Goal: Information Seeking & Learning: Learn about a topic

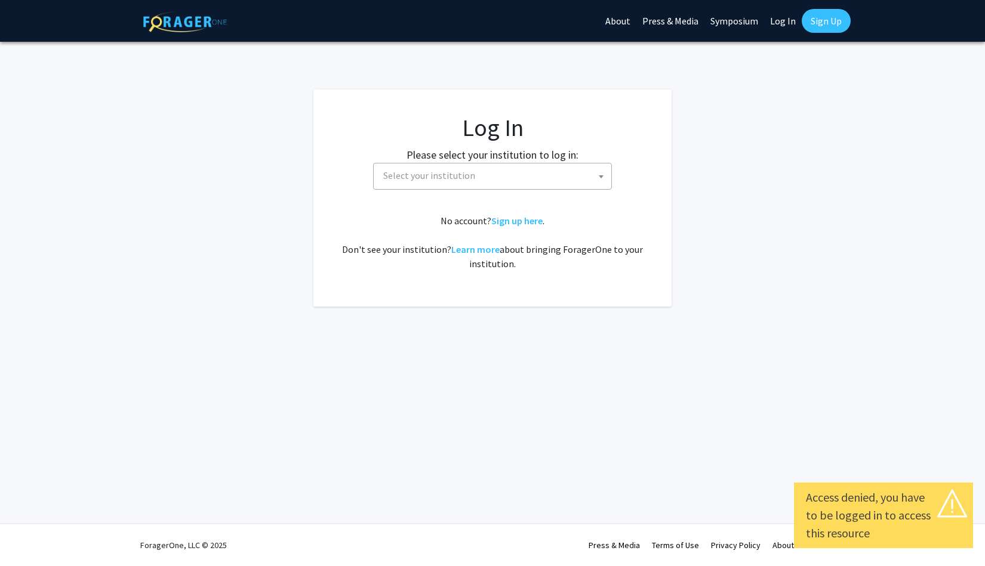
select select
click at [426, 180] on span "Select your institution" at bounding box center [429, 175] width 92 height 12
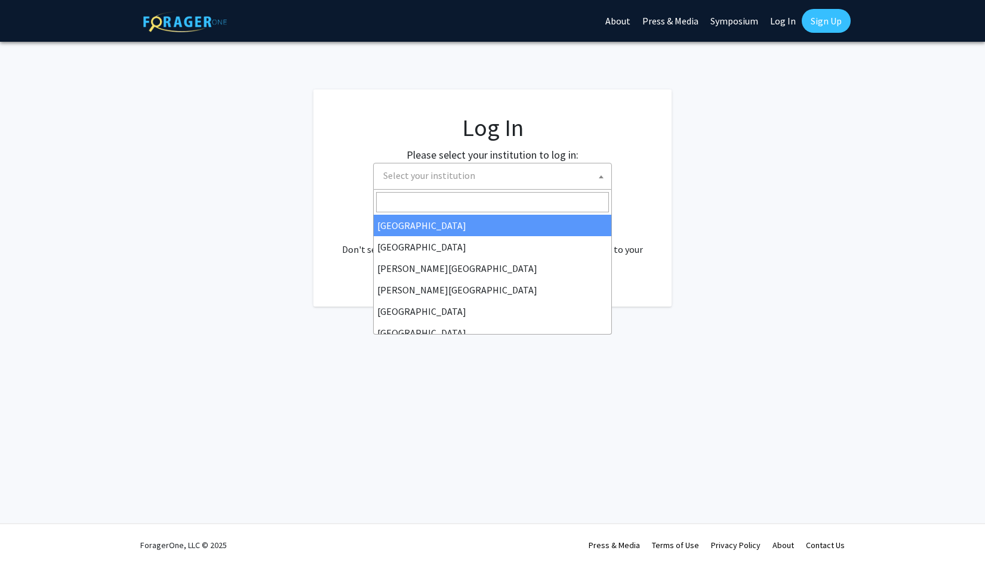
type input "j"
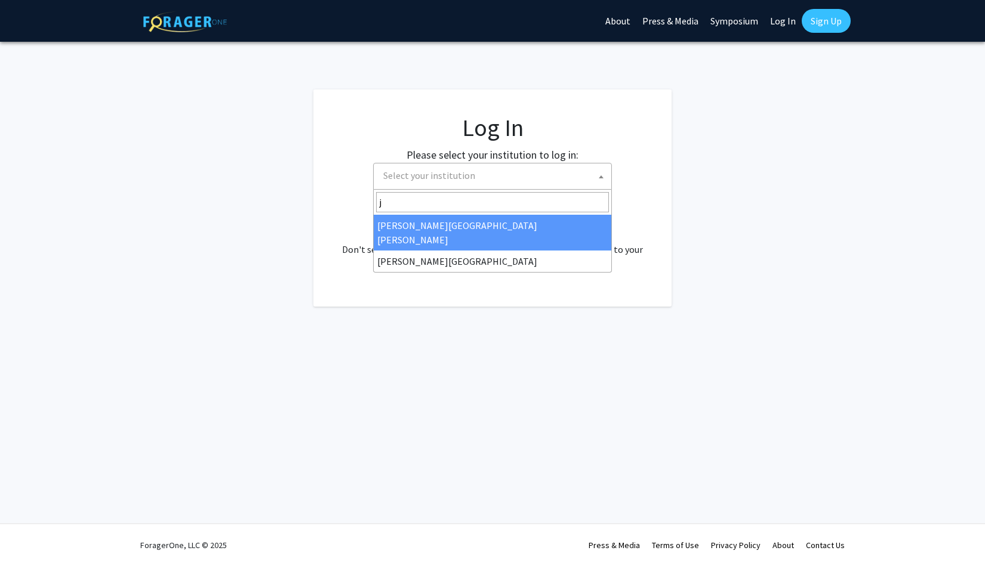
select select "1"
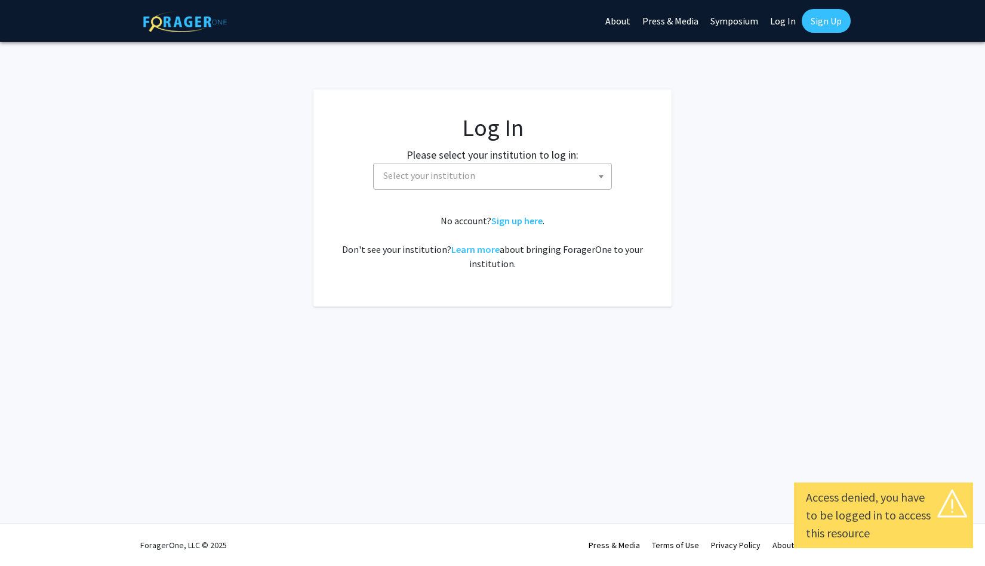
select select
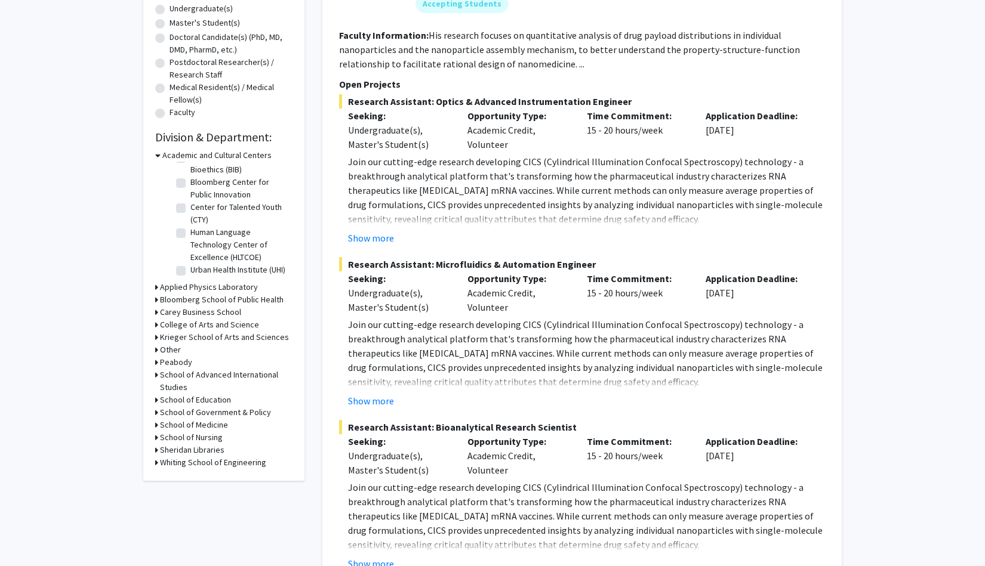
scroll to position [353, 0]
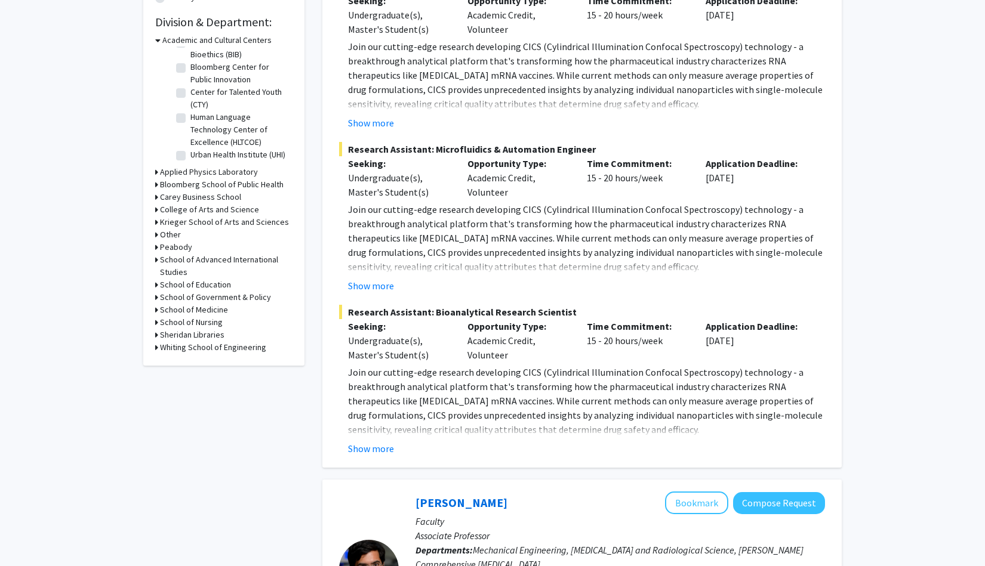
click at [155, 349] on div "Refine By Collaboration Status: Collaboration Status All Faculty/Staff Collabor…" at bounding box center [223, 38] width 161 height 655
click at [157, 350] on icon at bounding box center [156, 347] width 3 height 13
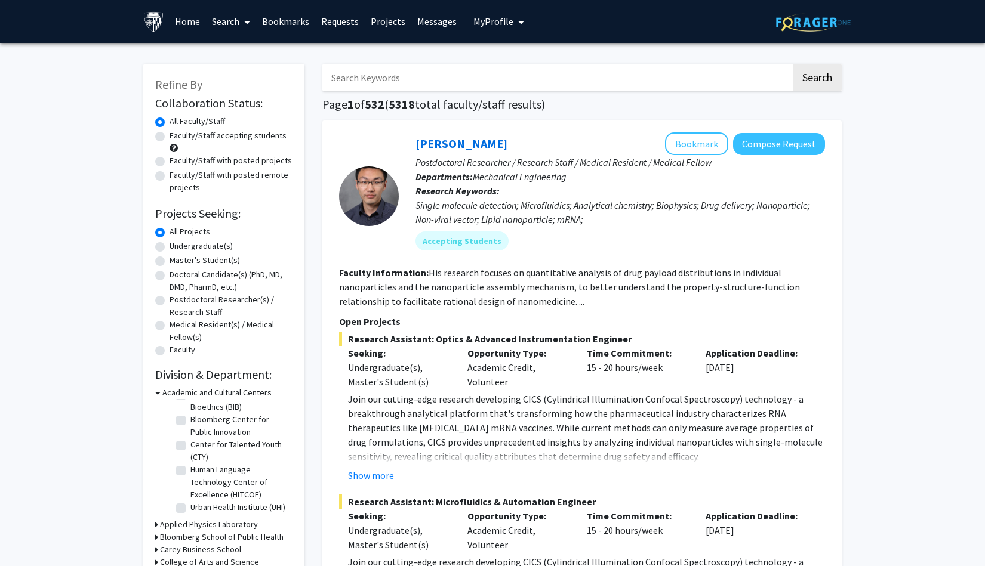
scroll to position [0, 0]
click at [169, 135] on label "Faculty/Staff accepting students" at bounding box center [227, 135] width 117 height 13
click at [169, 135] on input "Faculty/Staff accepting students" at bounding box center [173, 133] width 8 height 8
radio input "true"
click at [169, 262] on label "Master's Student(s)" at bounding box center [204, 260] width 70 height 13
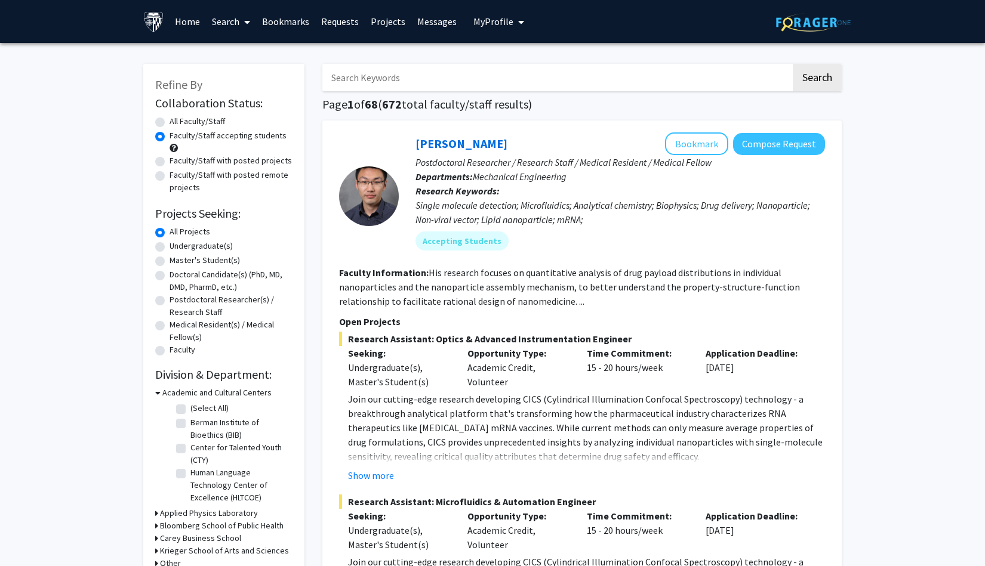
click at [169, 262] on input "Master's Student(s)" at bounding box center [173, 258] width 8 height 8
radio input "true"
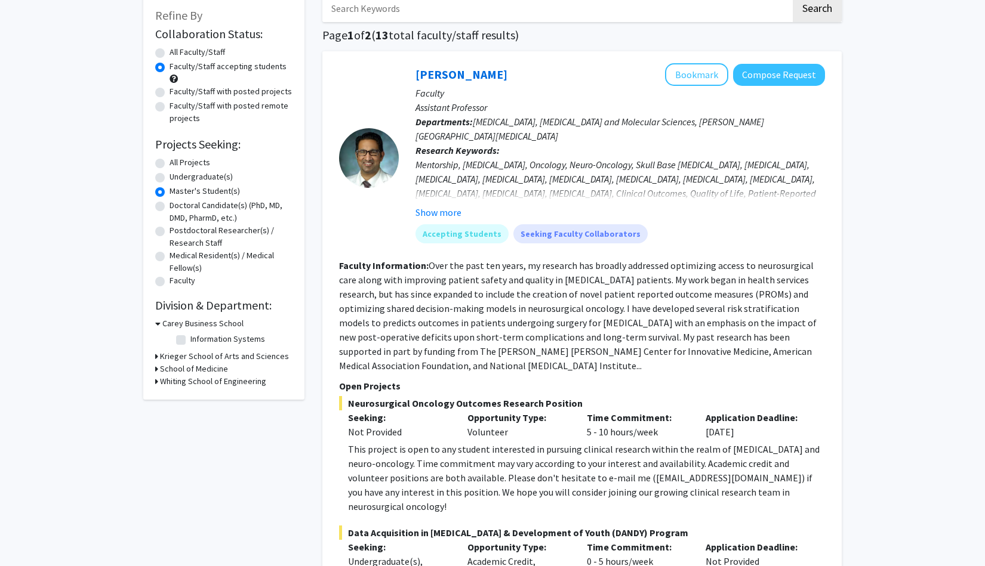
scroll to position [70, 0]
click at [159, 380] on div "Whiting School of Engineering" at bounding box center [223, 380] width 137 height 13
click at [156, 382] on icon at bounding box center [156, 380] width 3 height 13
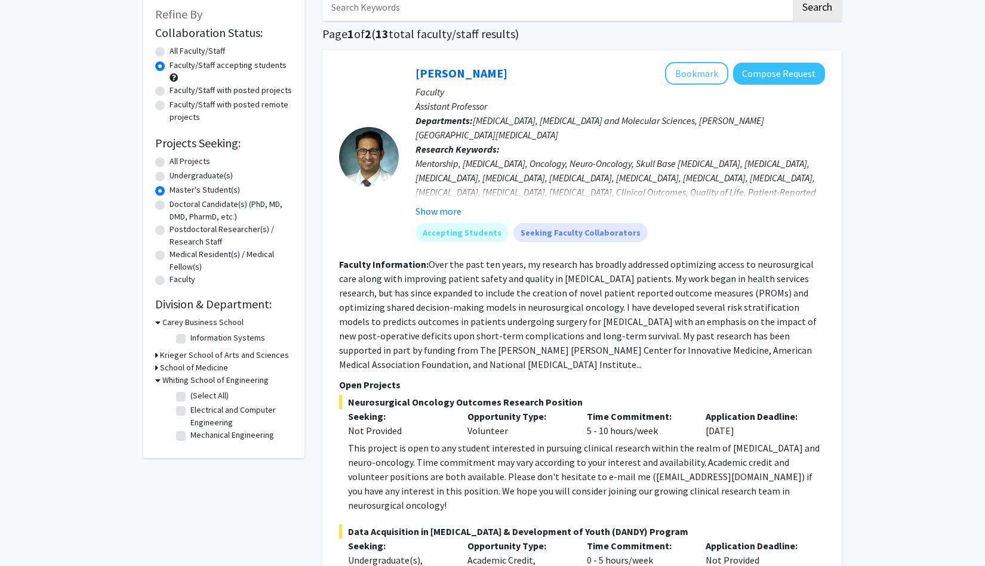
click at [190, 402] on label "(Select All)" at bounding box center [209, 396] width 38 height 13
click at [190, 397] on input "(Select All)" at bounding box center [194, 394] width 8 height 8
checkbox input "true"
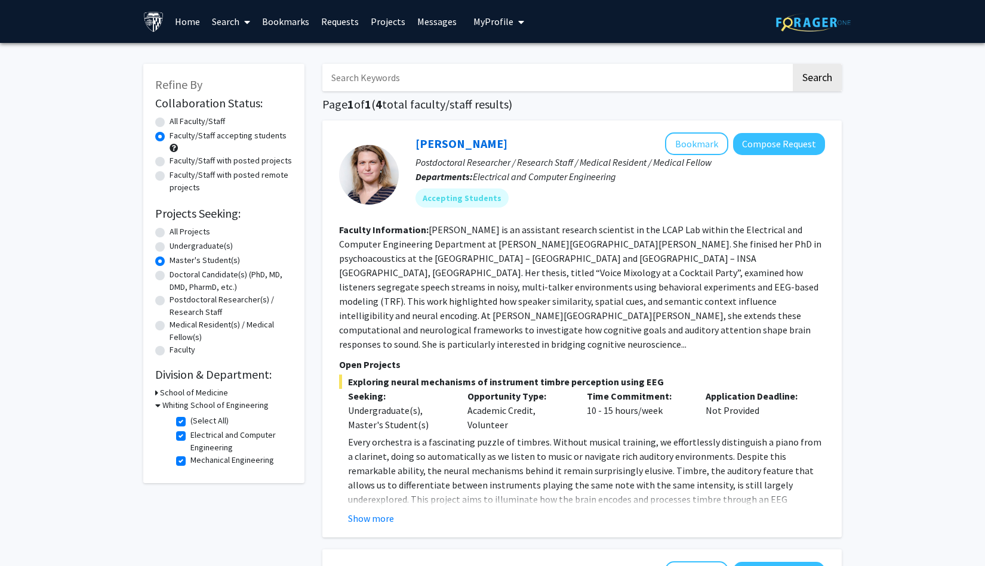
click at [190, 462] on label "Mechanical Engineering" at bounding box center [232, 460] width 84 height 13
click at [190, 462] on input "Mechanical Engineering" at bounding box center [194, 458] width 8 height 8
checkbox input "false"
checkbox input "true"
click at [165, 234] on div "All Projects" at bounding box center [223, 233] width 137 height 14
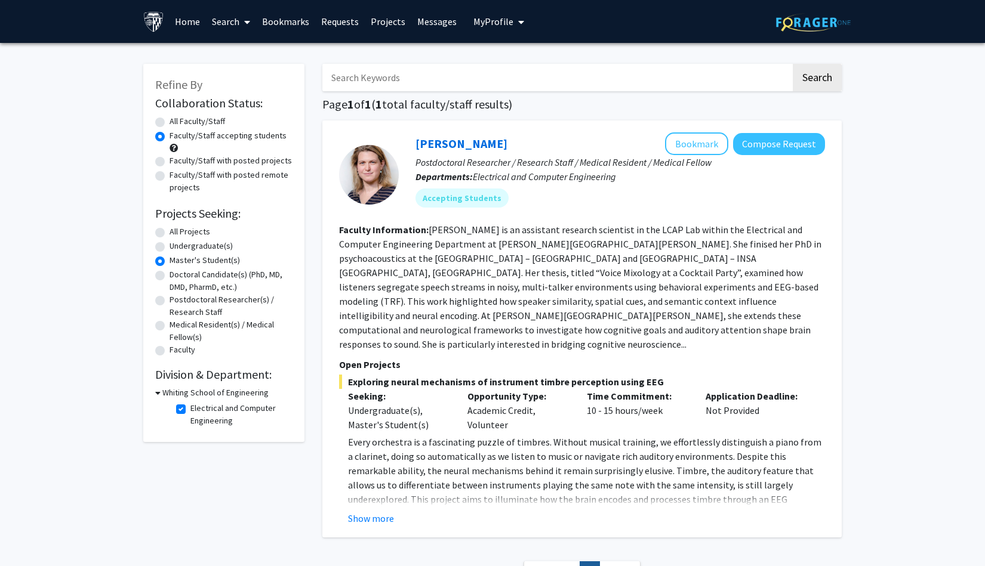
click at [169, 234] on label "All Projects" at bounding box center [189, 232] width 41 height 13
click at [169, 233] on input "All Projects" at bounding box center [173, 230] width 8 height 8
radio input "true"
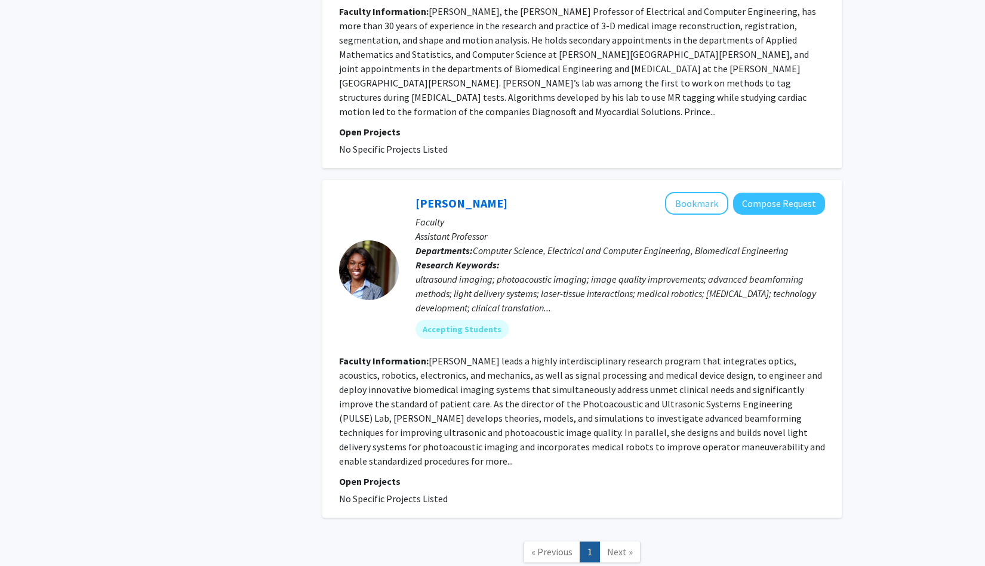
scroll to position [2721, 0]
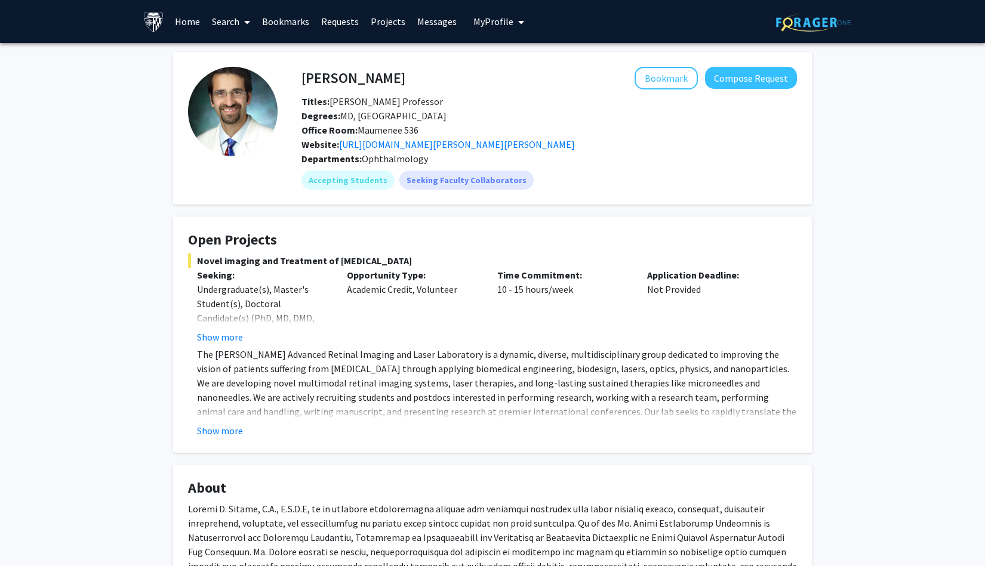
click at [227, 21] on link "Search" at bounding box center [231, 22] width 50 height 42
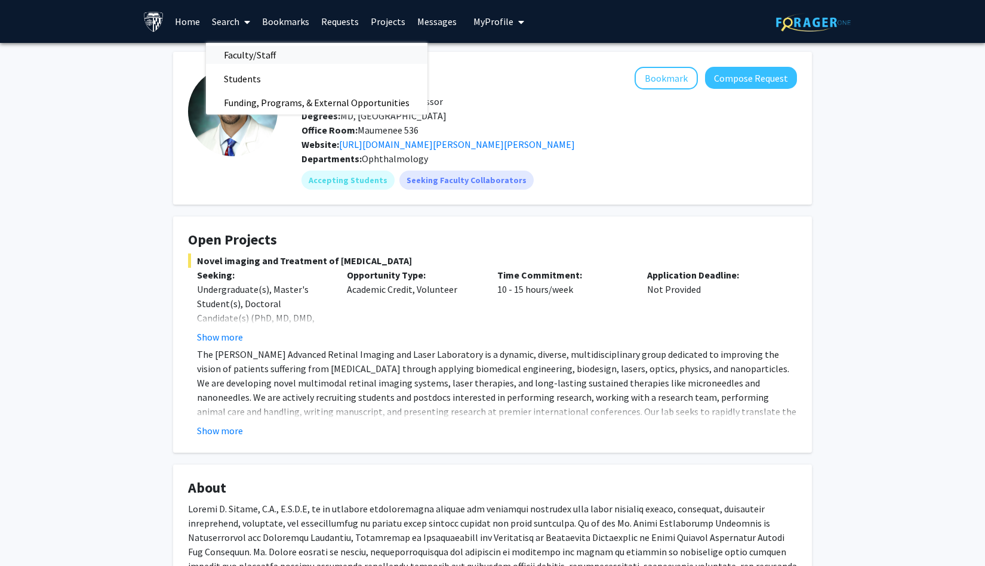
click at [242, 57] on span "Faculty/Staff" at bounding box center [250, 55] width 88 height 24
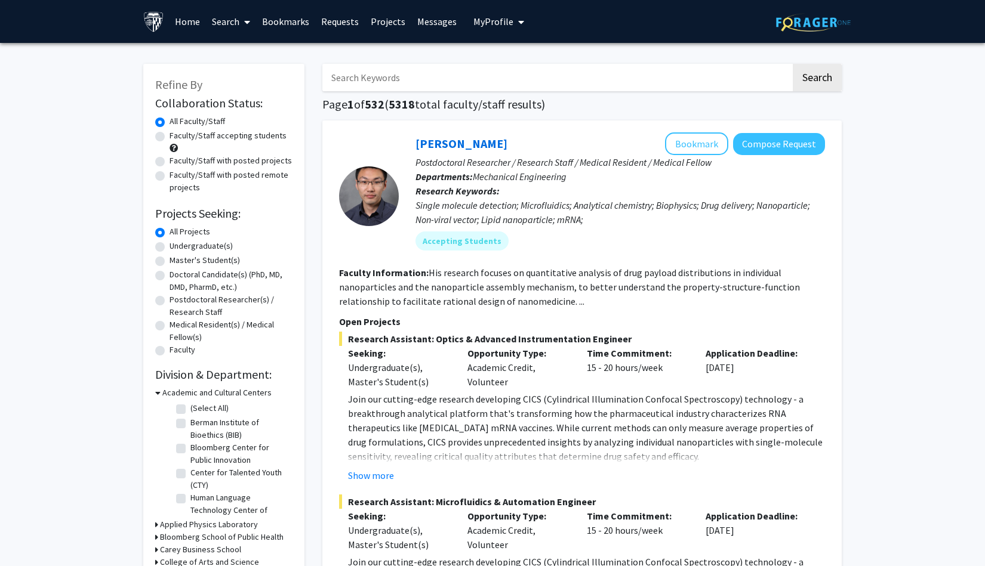
click at [378, 78] on input "Search Keywords" at bounding box center [556, 77] width 468 height 27
type input "唉"
click at [816, 79] on button "Search" at bounding box center [816, 77] width 49 height 27
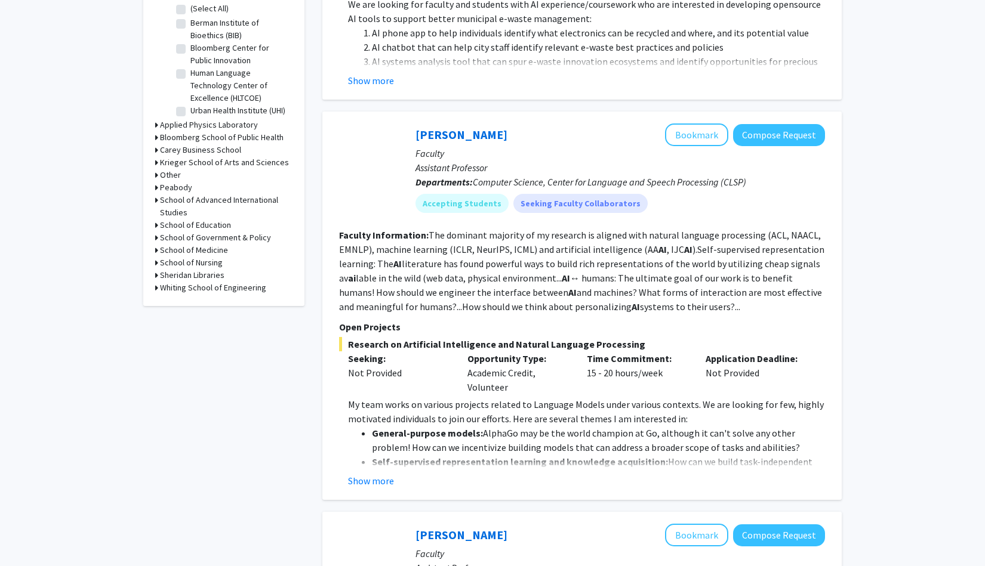
scroll to position [403, 0]
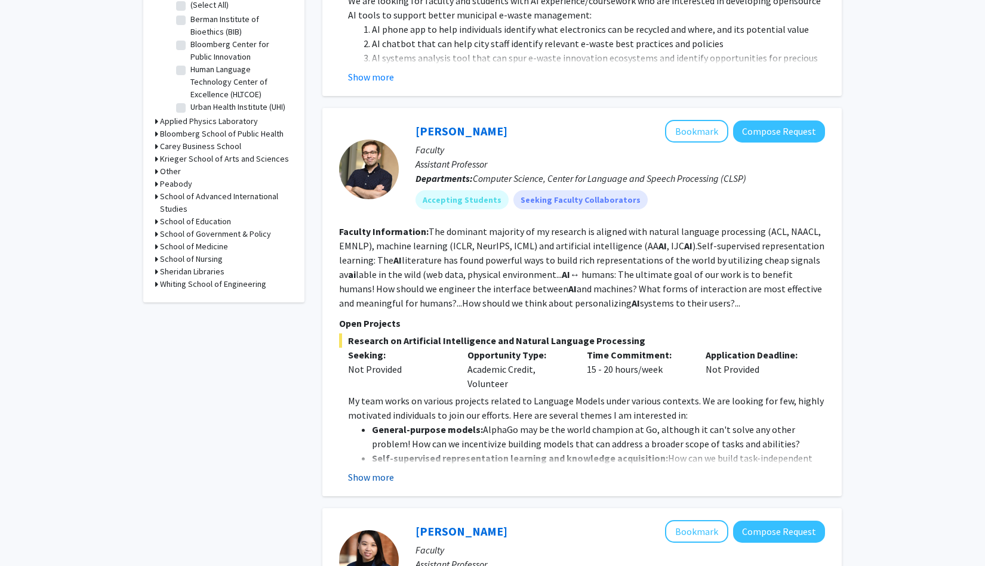
click at [385, 476] on button "Show more" at bounding box center [371, 477] width 46 height 14
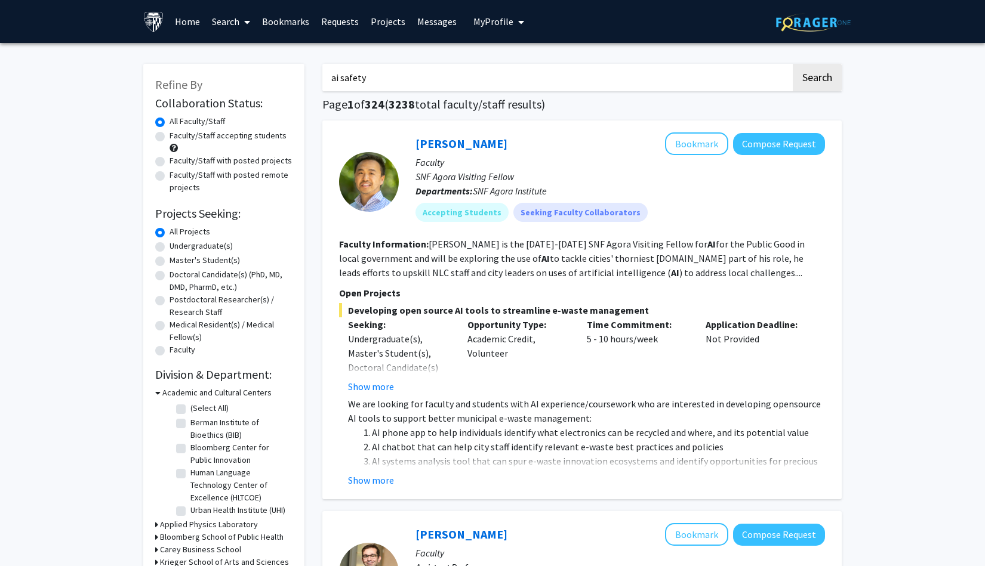
scroll to position [0, 0]
click at [359, 78] on input "ai safety" at bounding box center [556, 77] width 468 height 27
click at [816, 79] on button "Search" at bounding box center [816, 77] width 49 height 27
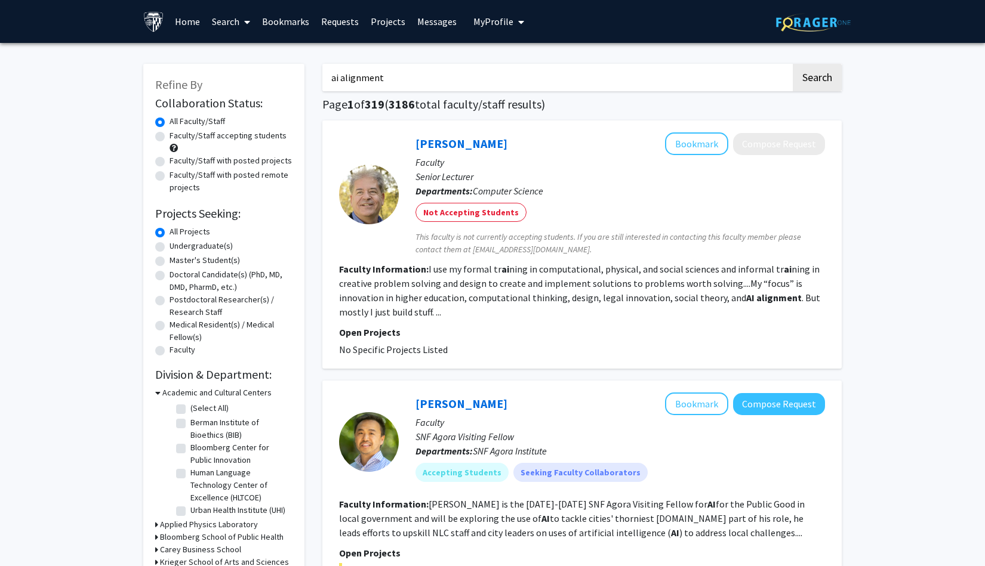
drag, startPoint x: 343, startPoint y: 79, endPoint x: 310, endPoint y: 79, distance: 32.8
click at [816, 79] on button "Search" at bounding box center [816, 77] width 49 height 27
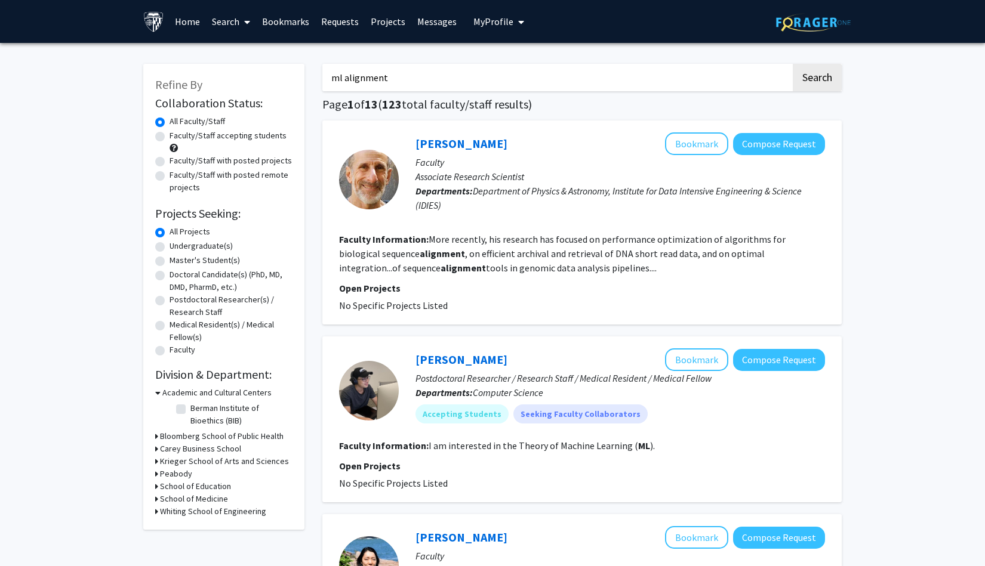
drag, startPoint x: 344, startPoint y: 77, endPoint x: 317, endPoint y: 75, distance: 27.0
click at [403, 78] on input "ml alignment" at bounding box center [556, 77] width 468 height 27
drag, startPoint x: 399, startPoint y: 78, endPoint x: 315, endPoint y: 76, distance: 84.2
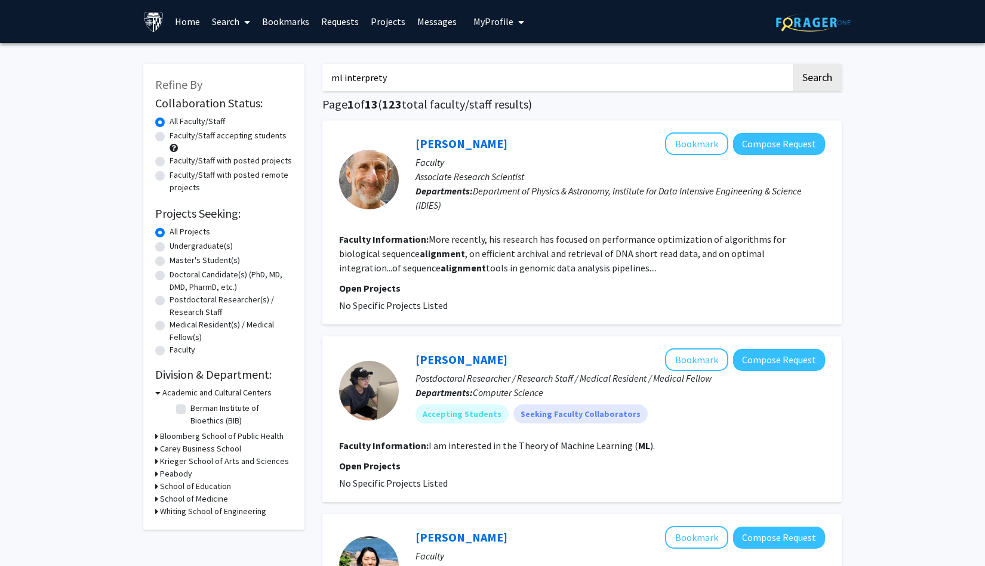
click at [816, 79] on button "Search" at bounding box center [816, 77] width 49 height 27
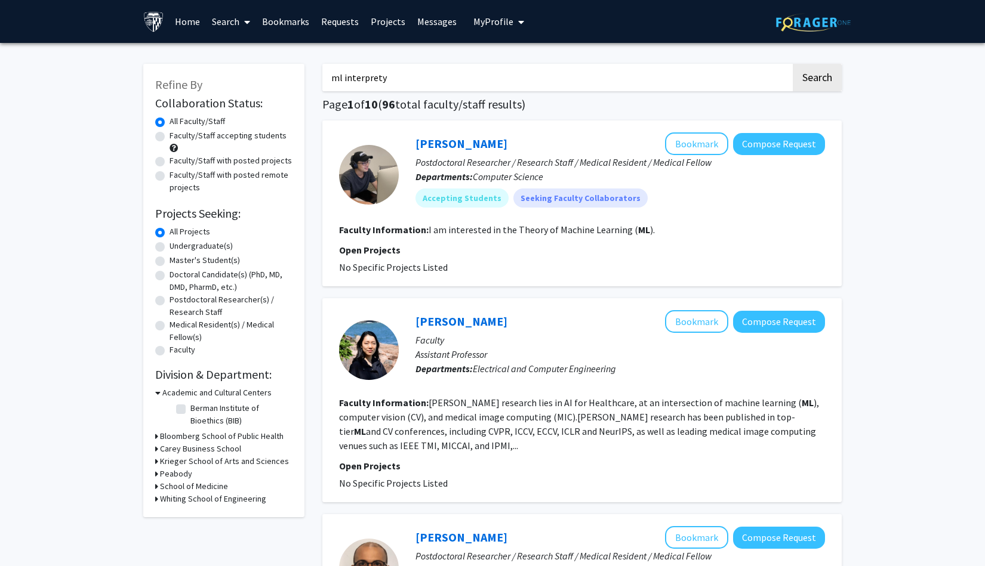
scroll to position [-1, 0]
click at [368, 87] on input "ml interprety" at bounding box center [556, 77] width 468 height 27
click at [816, 79] on button "Search" at bounding box center [816, 77] width 49 height 27
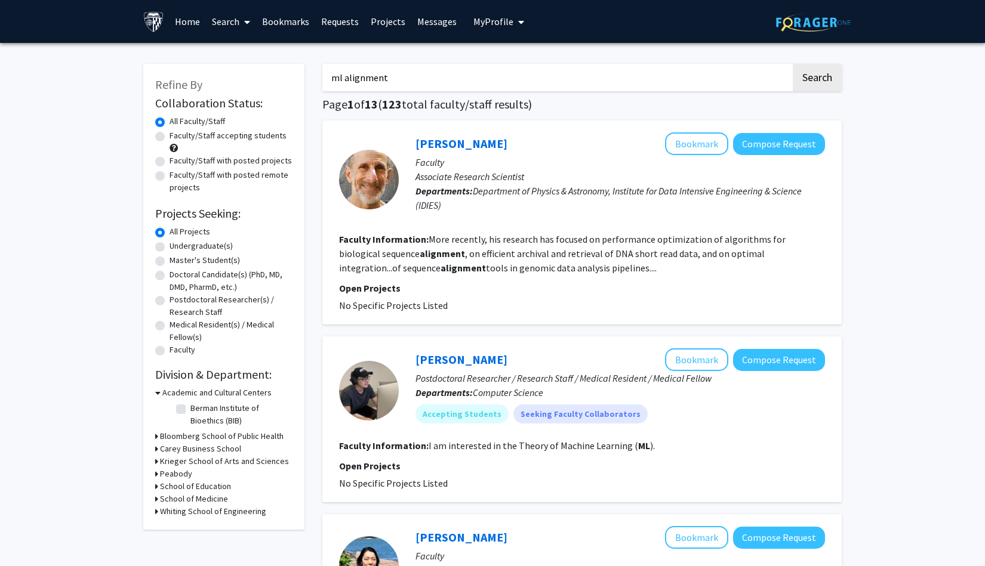
click at [371, 81] on input "ml alignment" at bounding box center [556, 77] width 468 height 27
type input "ml safety"
click at [816, 79] on button "Search" at bounding box center [816, 77] width 49 height 27
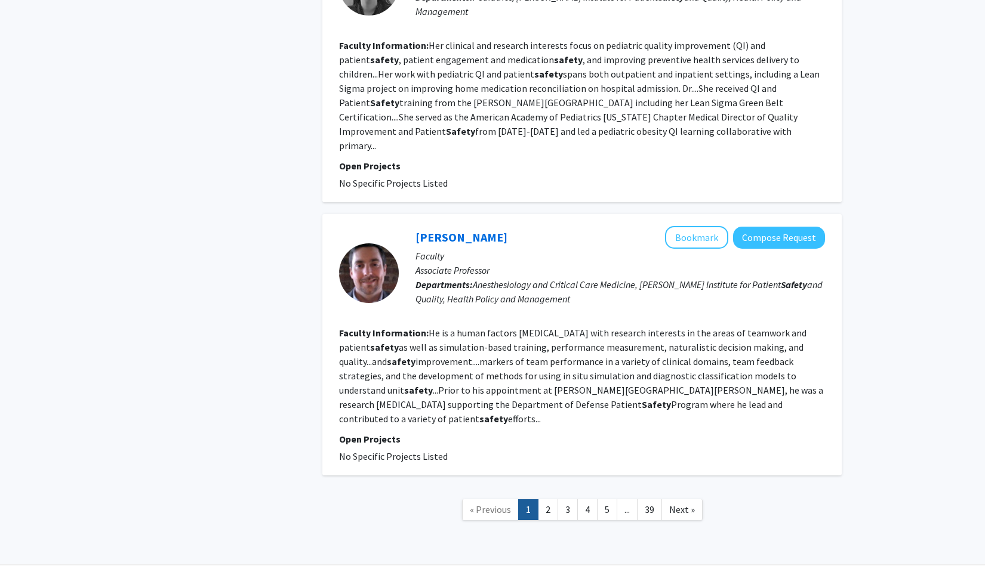
scroll to position [2050, 0]
click at [539, 500] on link "2" at bounding box center [548, 510] width 20 height 21
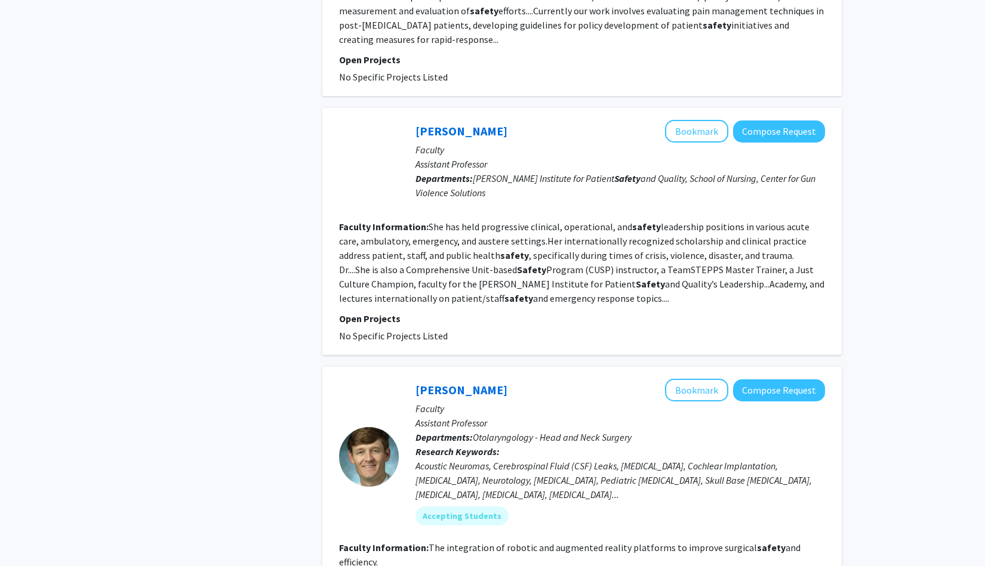
scroll to position [291, 0]
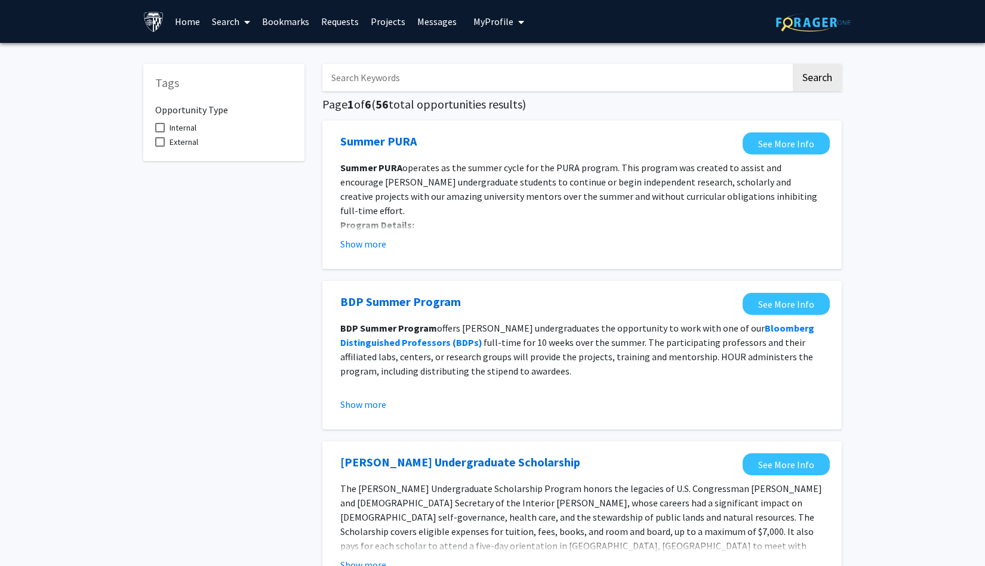
click at [368, 76] on input "Search Keywords" at bounding box center [556, 77] width 468 height 27
click at [816, 79] on button "Search" at bounding box center [816, 77] width 49 height 27
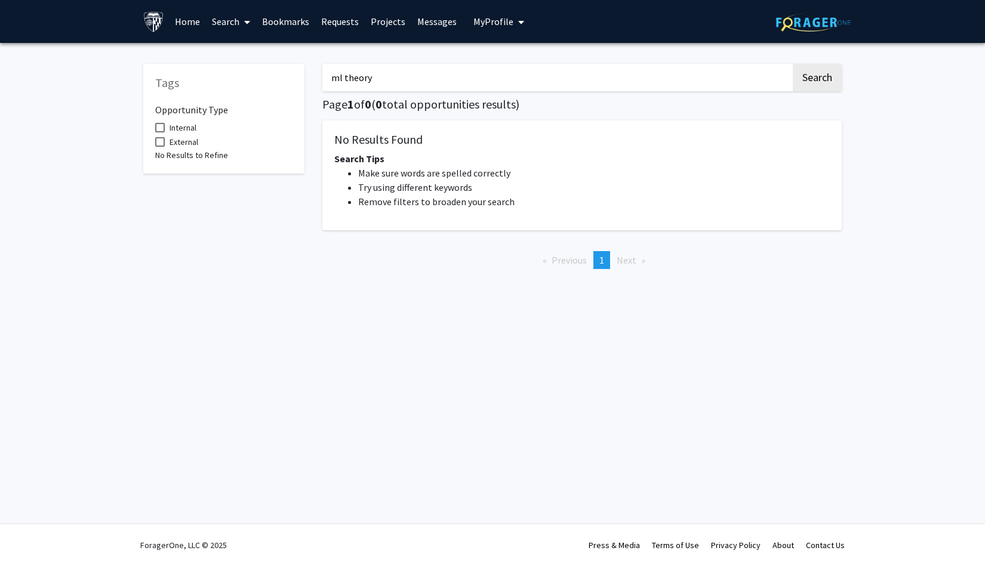
click at [353, 79] on input "ml theory" at bounding box center [556, 77] width 468 height 27
type input "a"
type input "machine learning"
click at [816, 79] on button "Search" at bounding box center [816, 77] width 49 height 27
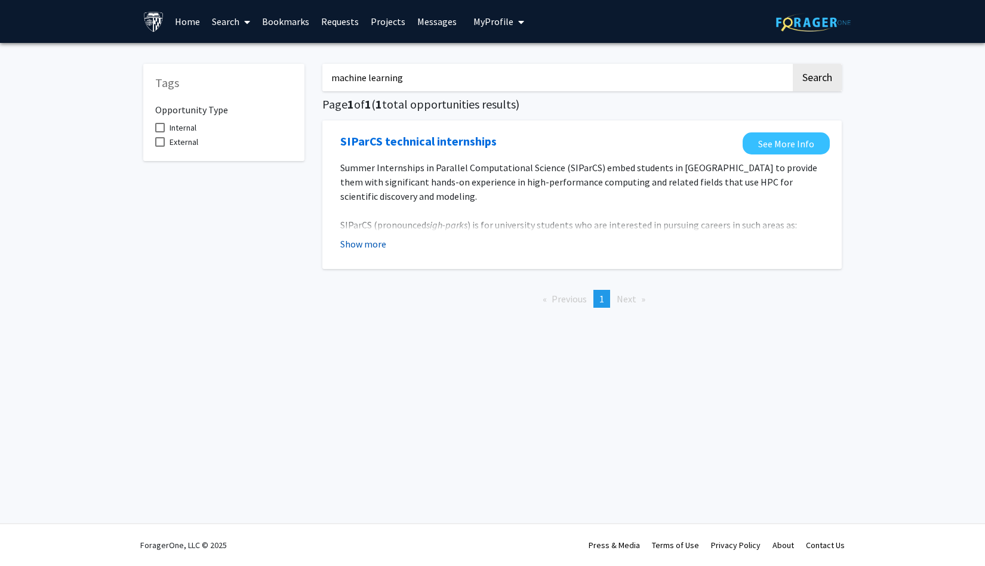
click at [365, 243] on button "Show more" at bounding box center [363, 244] width 46 height 14
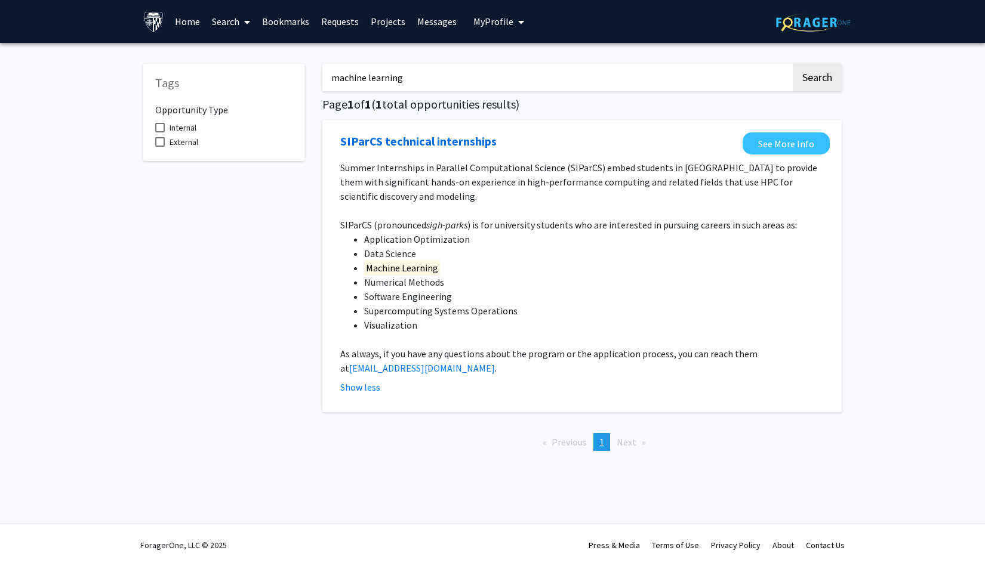
drag, startPoint x: 427, startPoint y: 81, endPoint x: 235, endPoint y: 80, distance: 191.6
click at [235, 80] on div "Tags Opportunity Type Internal External machine learning Search Page 1 of 1 ( 1…" at bounding box center [492, 256] width 716 height 409
click at [816, 79] on button "Search" at bounding box center [816, 77] width 49 height 27
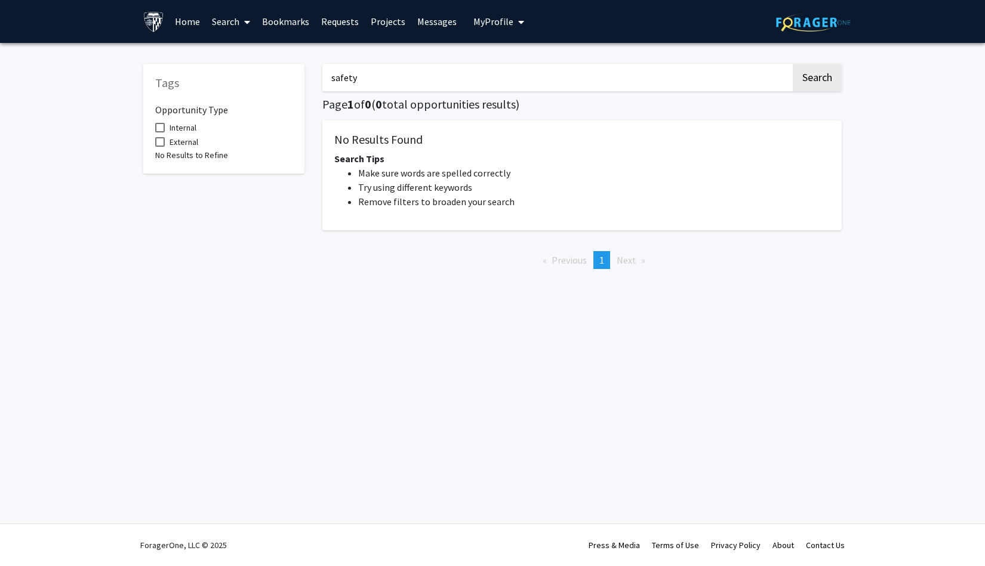
click at [351, 84] on input "safety" at bounding box center [556, 77] width 468 height 27
type input "a"
click at [816, 79] on button "Search" at bounding box center [816, 77] width 49 height 27
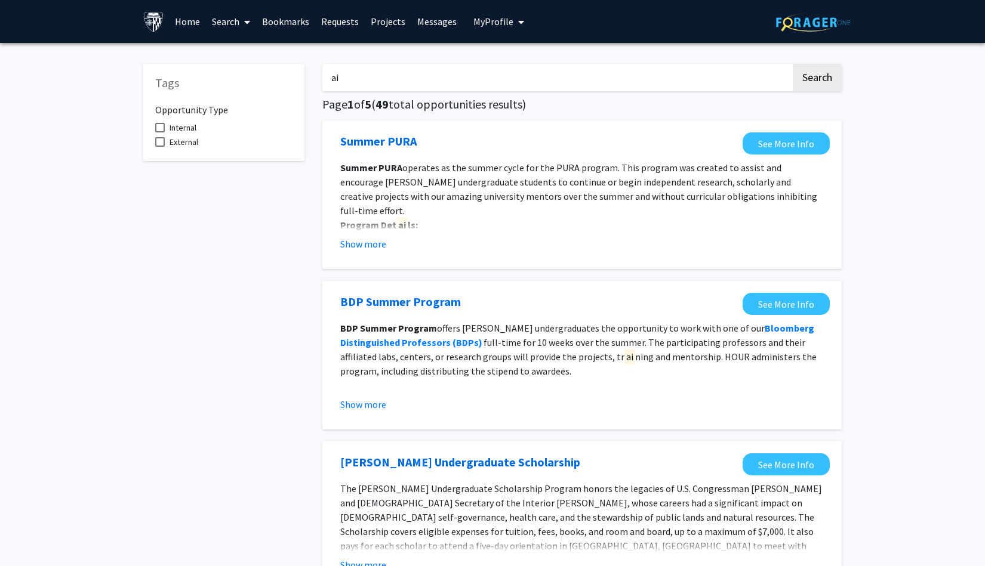
drag, startPoint x: 353, startPoint y: 82, endPoint x: 276, endPoint y: 80, distance: 76.4
click at [343, 87] on input "aritificial" at bounding box center [556, 77] width 468 height 27
click at [342, 80] on input "aritificial" at bounding box center [556, 77] width 468 height 27
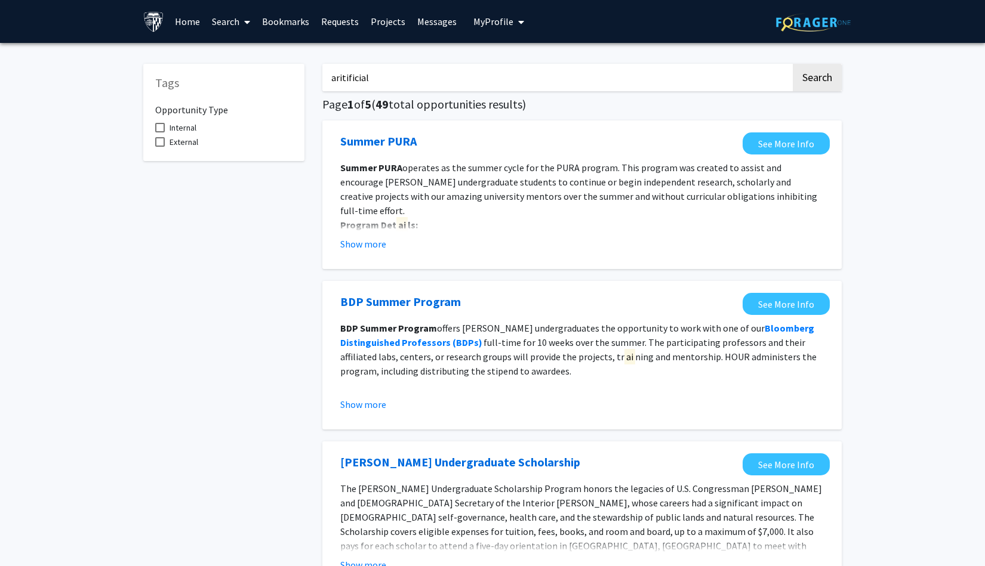
click at [393, 82] on input "aritificial" at bounding box center [556, 77] width 468 height 27
click at [816, 79] on button "Search" at bounding box center [816, 77] width 49 height 27
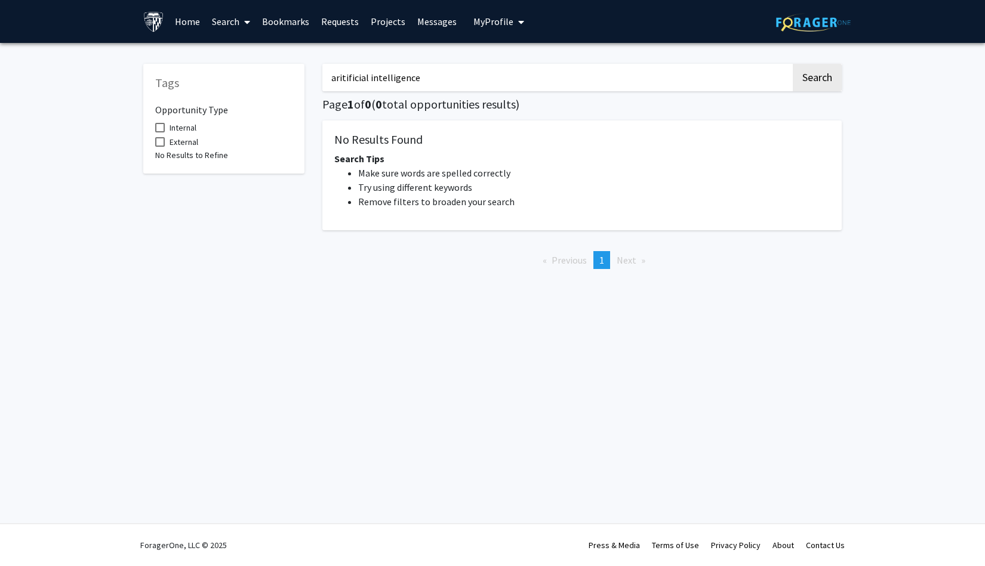
click at [353, 76] on input "aritificial intelligence" at bounding box center [556, 77] width 468 height 27
click at [816, 79] on button "Search" at bounding box center [816, 77] width 49 height 27
drag, startPoint x: 374, startPoint y: 81, endPoint x: 296, endPoint y: 81, distance: 78.2
click at [296, 81] on div "Tags Opportunity Type Internal External No Results to Refine artificial intelli…" at bounding box center [492, 165] width 716 height 227
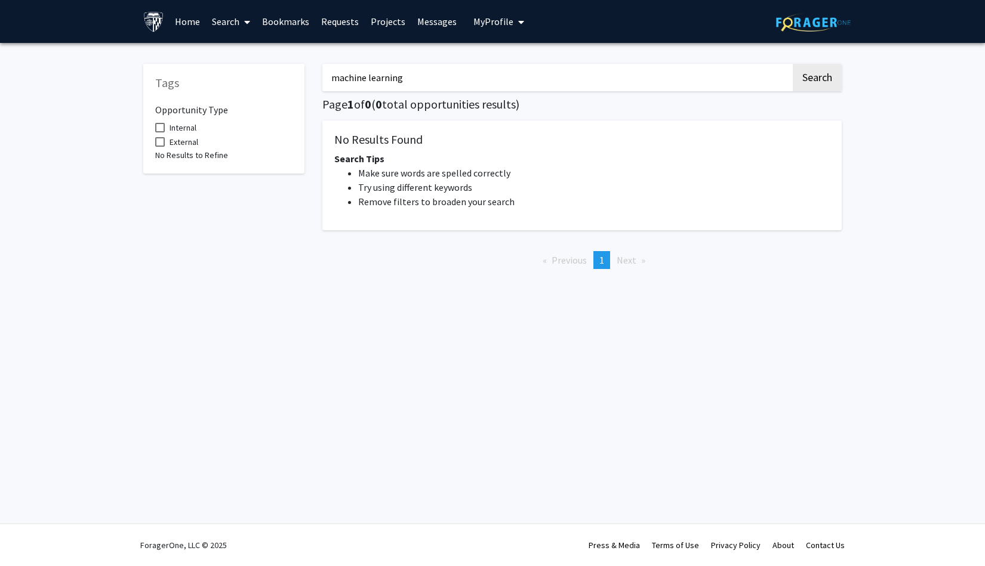
type input "machine learning"
click at [816, 79] on button "Search" at bounding box center [816, 77] width 49 height 27
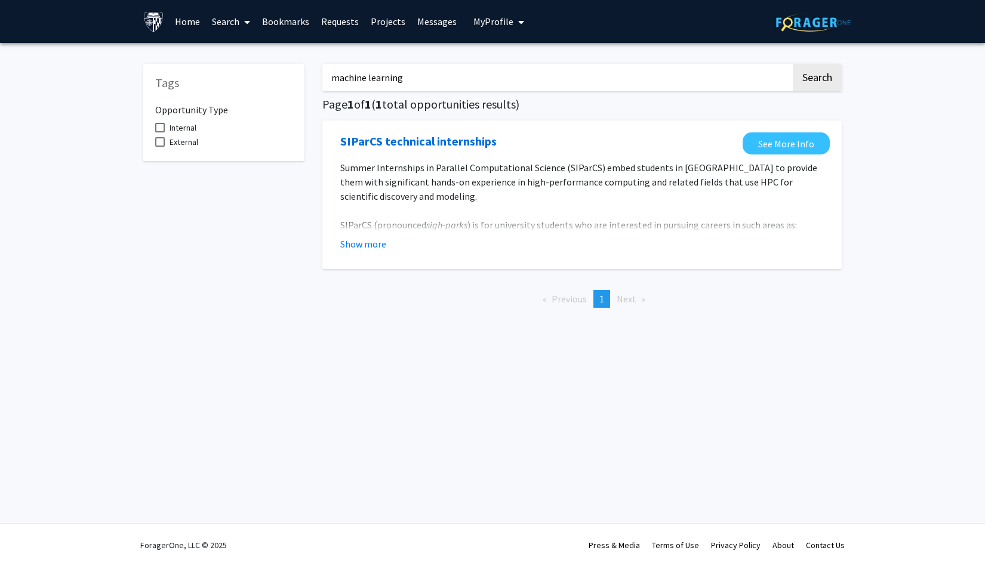
click at [355, 236] on fg-read-more "Summer Internships in Parallel Computational Science (SIParCS) embed students i…" at bounding box center [581, 206] width 483 height 91
